Goal: Information Seeking & Learning: Learn about a topic

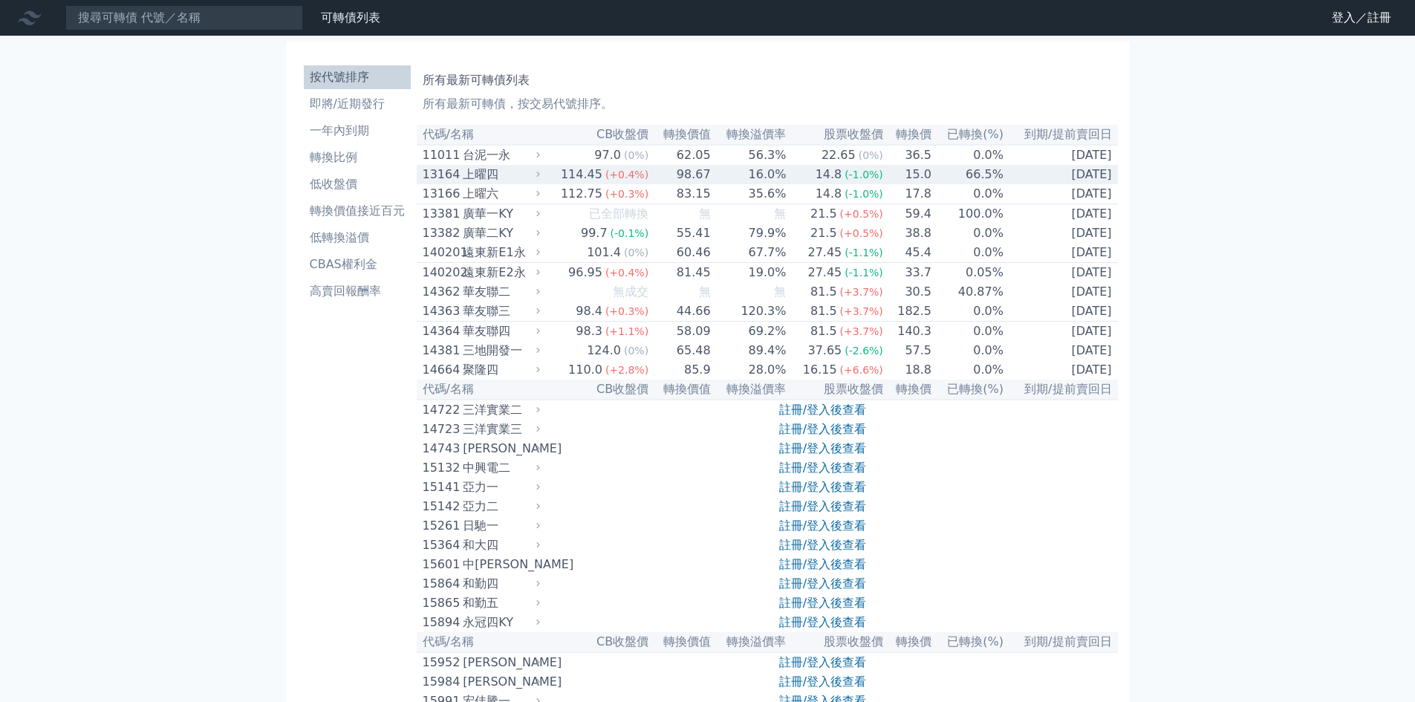
click at [487, 181] on div "上曜四" at bounding box center [500, 175] width 74 height 18
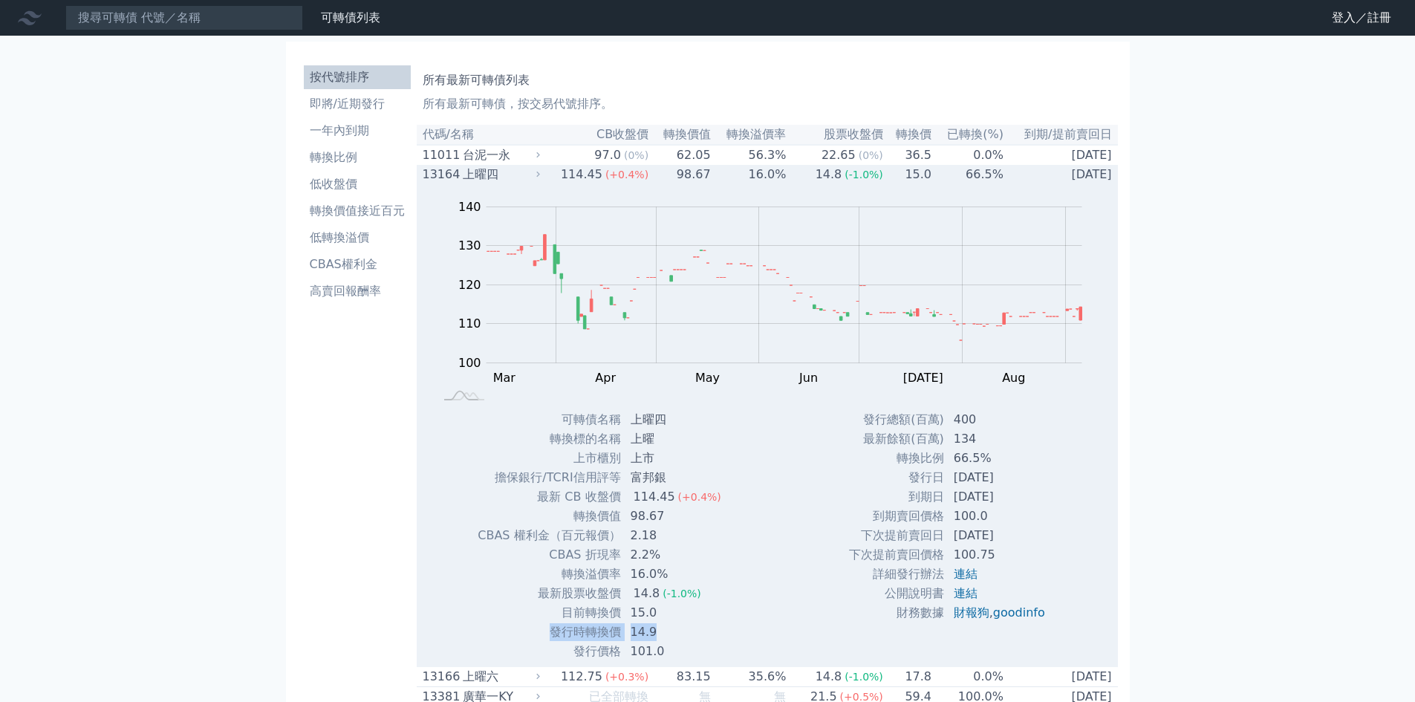
drag, startPoint x: 553, startPoint y: 637, endPoint x: 681, endPoint y: 636, distance: 128.5
click at [681, 636] on tr "發行時轉換價 14.9" at bounding box center [605, 632] width 256 height 19
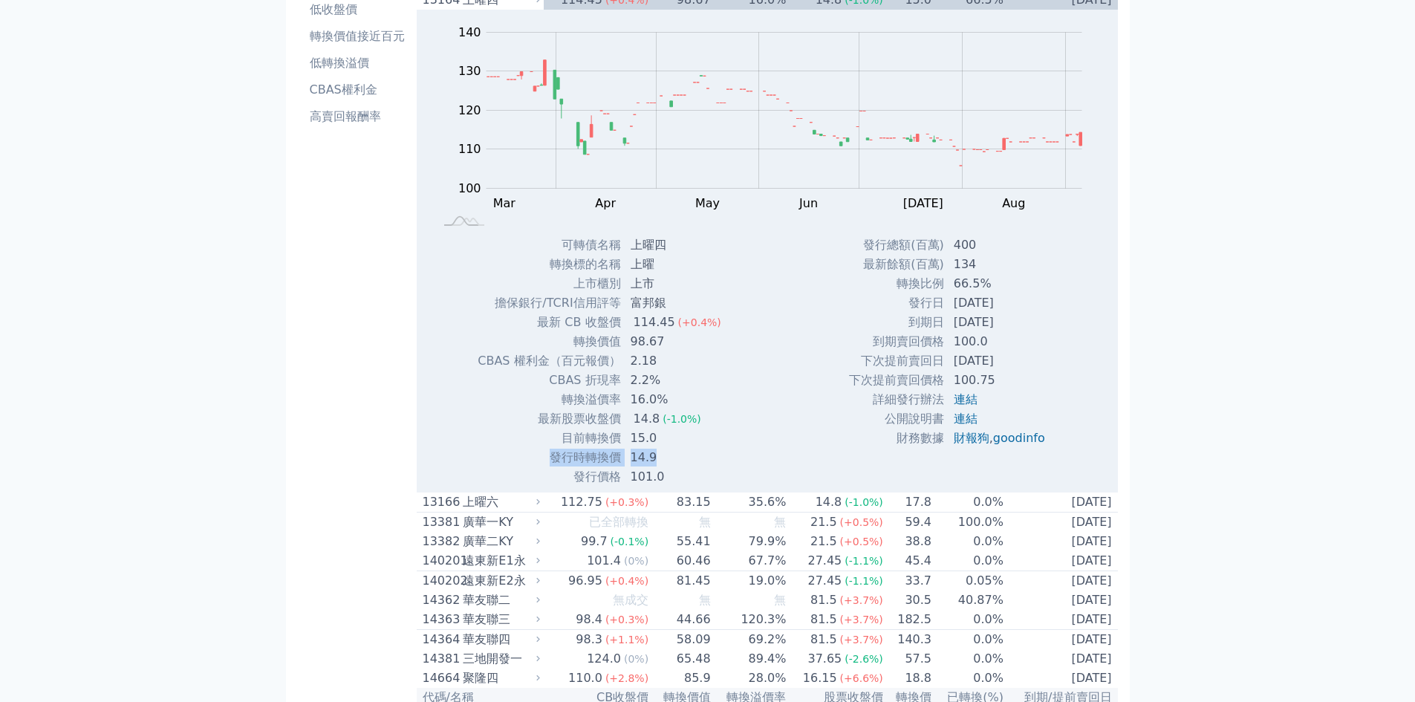
scroll to position [149, 0]
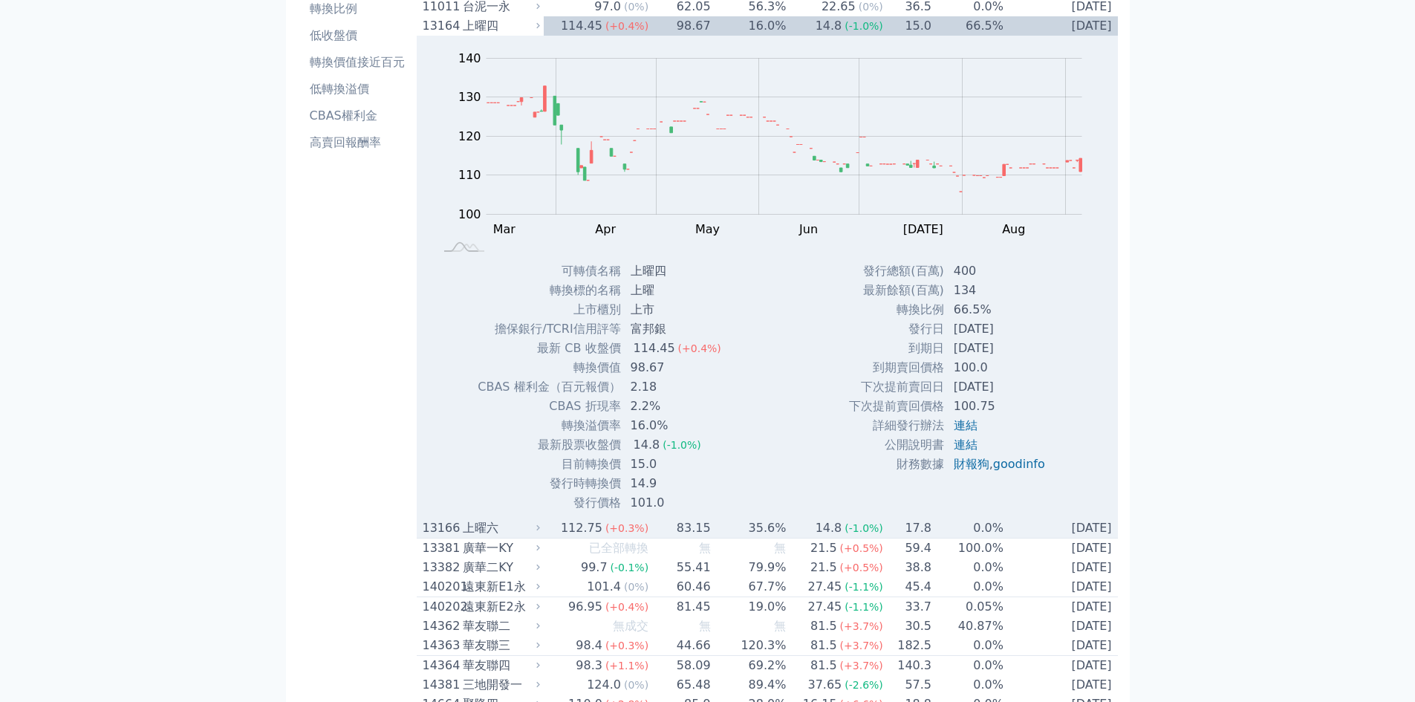
click at [810, 534] on td "14.8 (-1.0%)" at bounding box center [835, 529] width 97 height 20
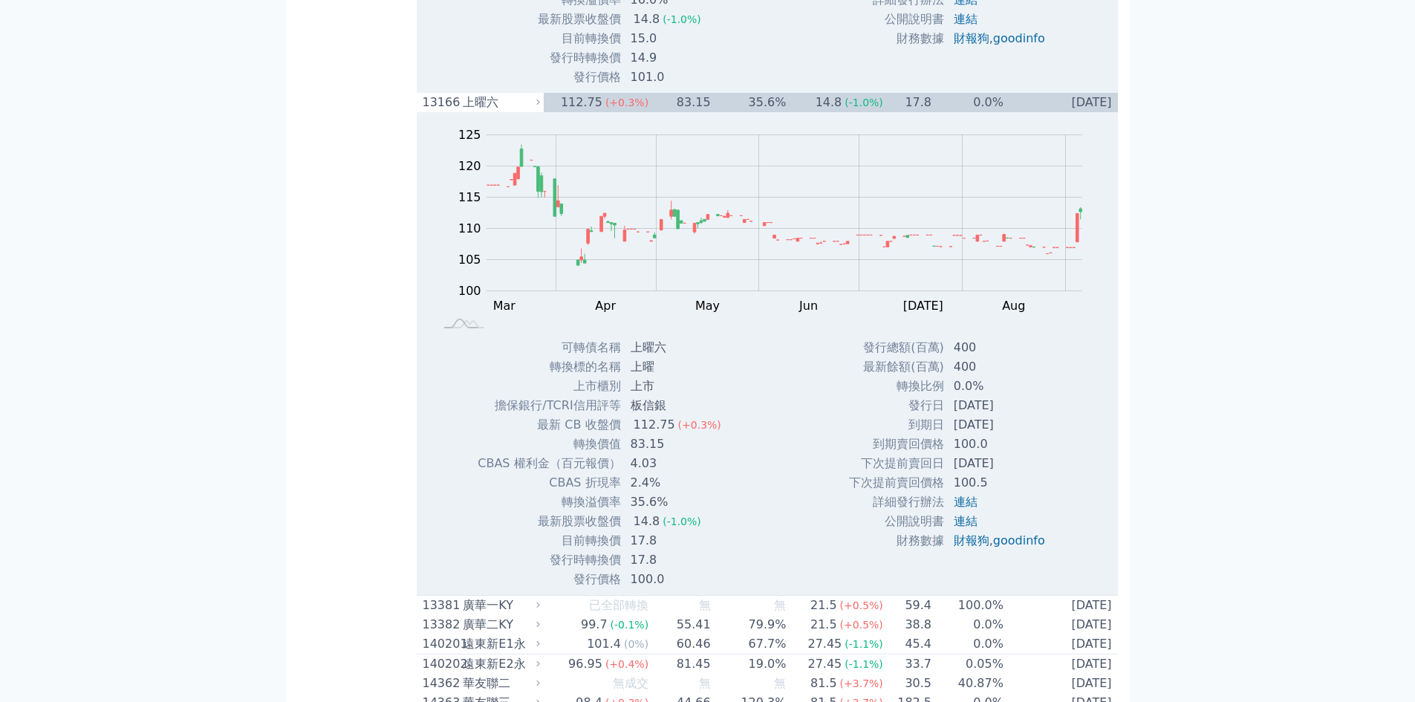
scroll to position [594, 0]
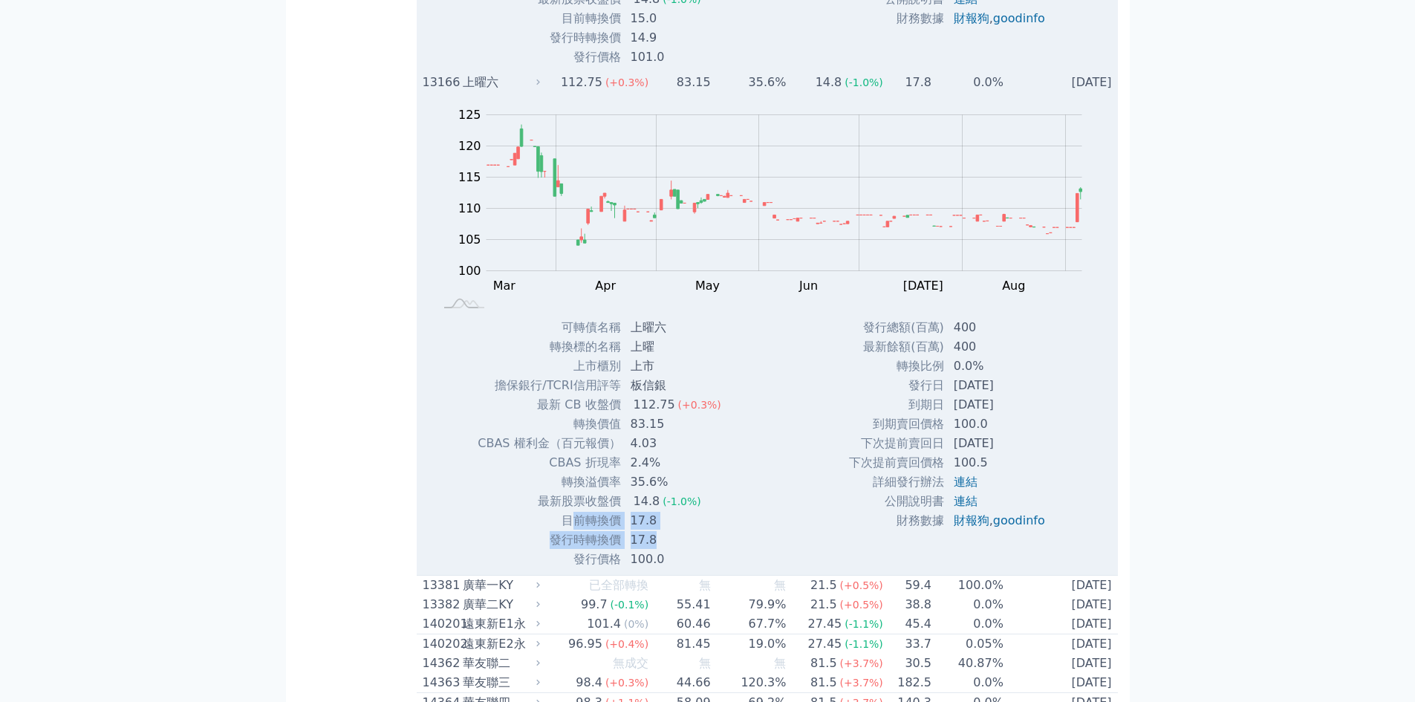
drag, startPoint x: 568, startPoint y: 528, endPoint x: 674, endPoint y: 548, distance: 108.1
click at [674, 548] on tbody "可轉債名稱 上曜六 轉換標的名稱 上曜 上市櫃別 上市 擔保銀行/TCRI信用評等 板信銀 最新 CB 收盤價 112.75 (+0.3%) 轉換價值 83.…" at bounding box center [605, 443] width 256 height 251
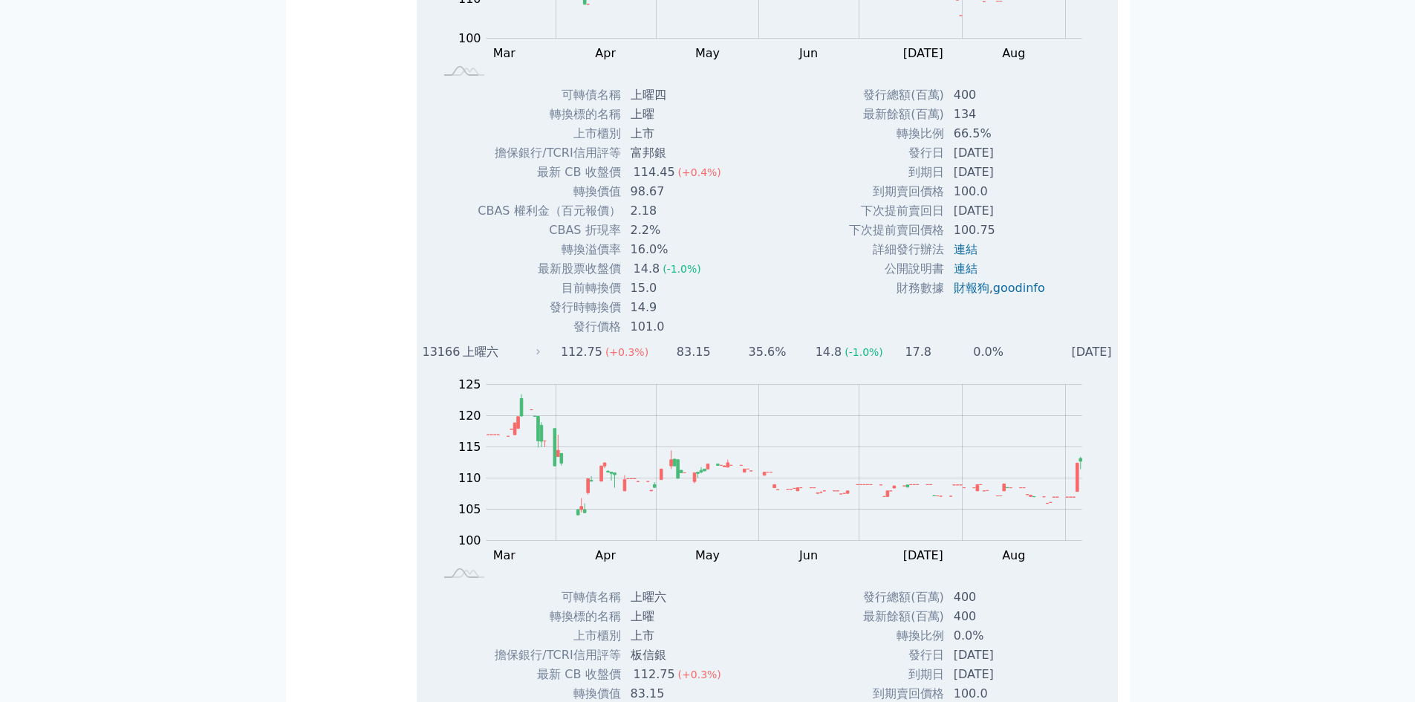
scroll to position [149, 0]
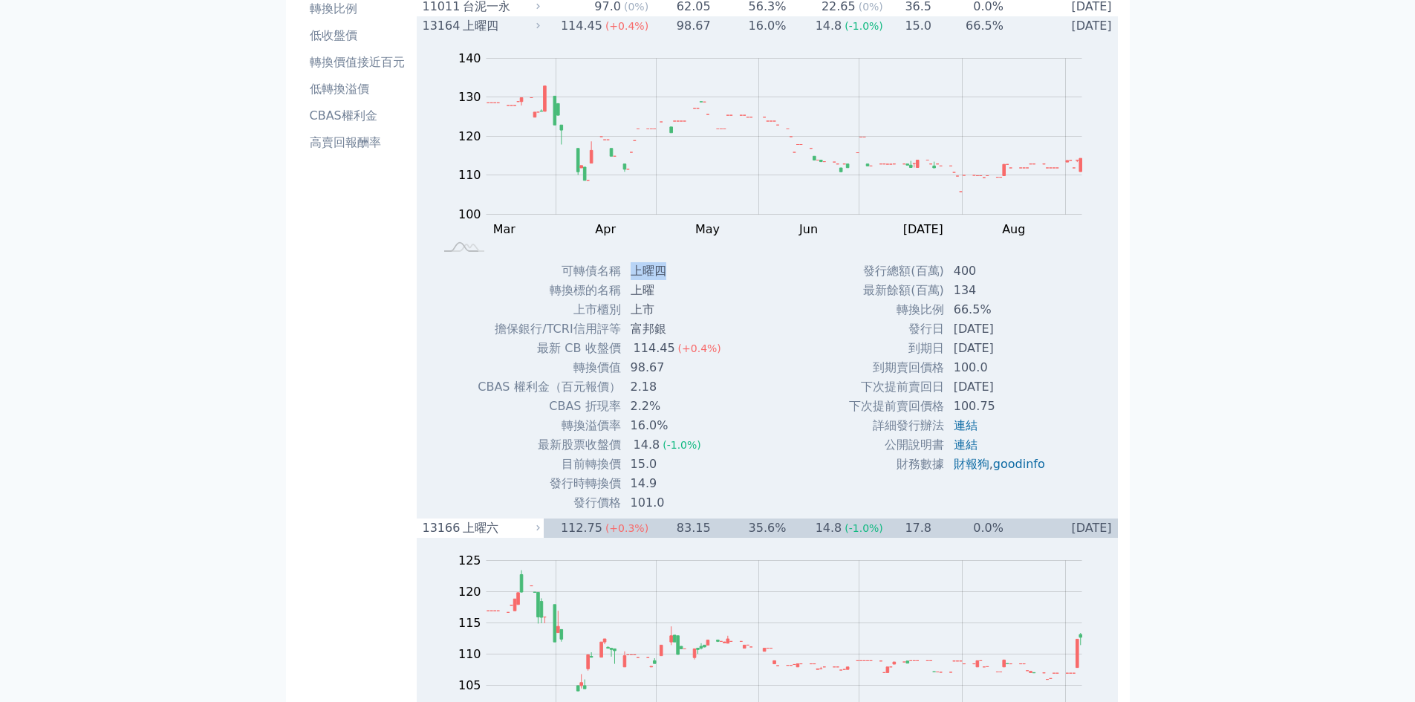
drag, startPoint x: 630, startPoint y: 276, endPoint x: 674, endPoint y: 276, distance: 43.8
click at [674, 276] on td "上曜四" at bounding box center [677, 271] width 111 height 19
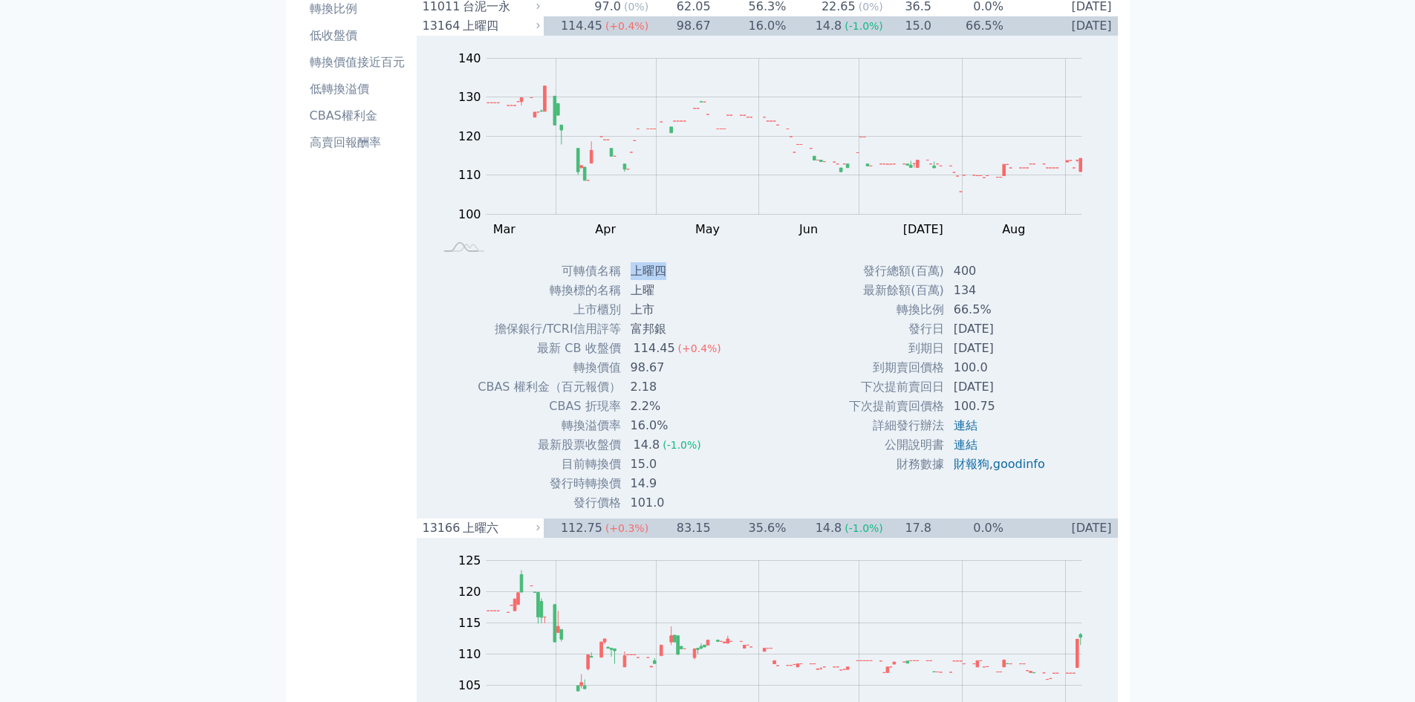
copy td "上曜四"
